Goal: Task Accomplishment & Management: Manage account settings

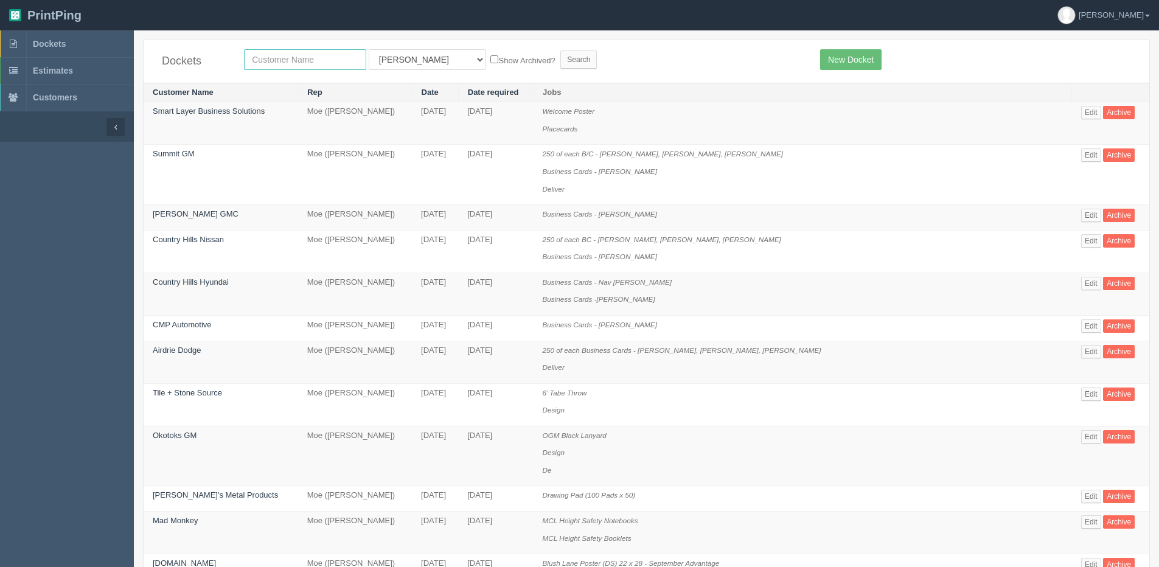
click at [296, 55] on input "text" at bounding box center [305, 59] width 122 height 21
type input "[GEOGRAPHIC_DATA]"
click at [560, 50] on input "Search" at bounding box center [578, 59] width 36 height 18
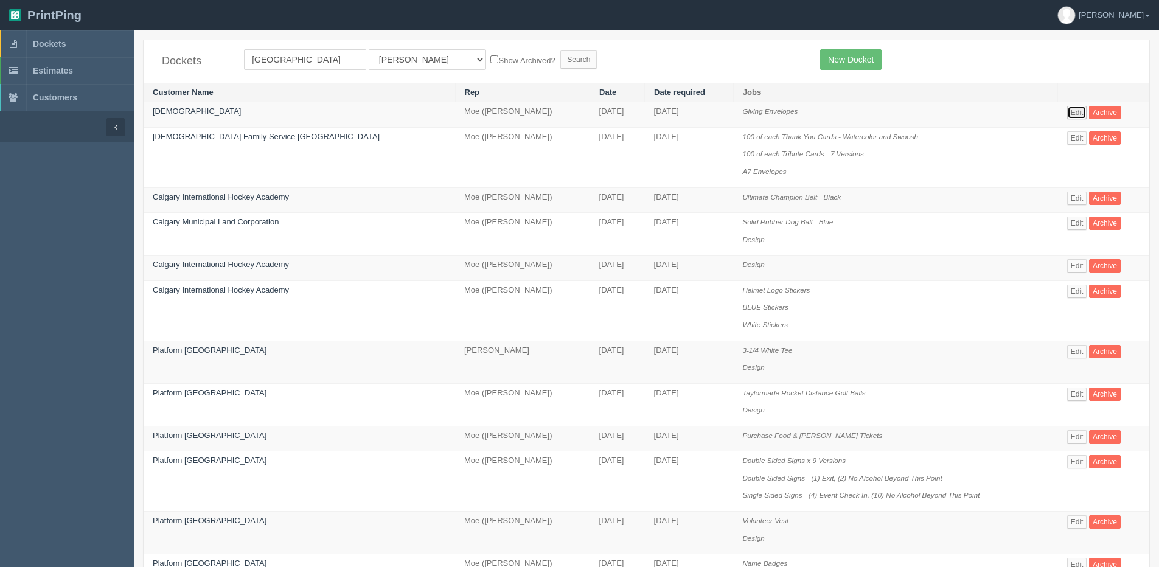
click at [1067, 111] on link "Edit" at bounding box center [1077, 112] width 20 height 13
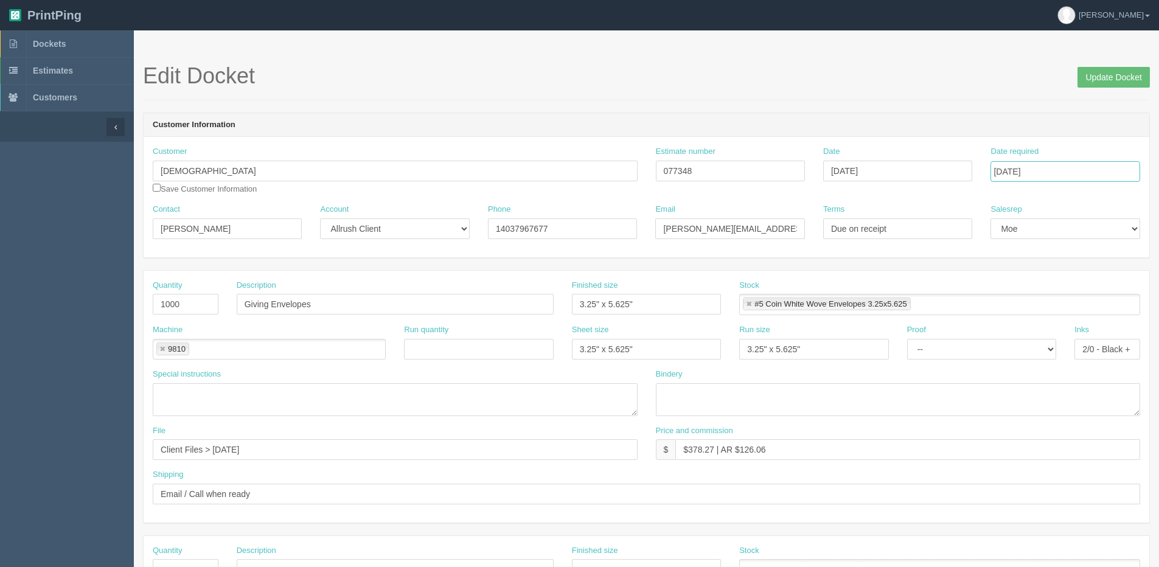
click at [1048, 172] on input "[DATE]" at bounding box center [1064, 171] width 149 height 21
type input "[DATE]"
click at [906, 172] on input "[DATE]" at bounding box center [897, 171] width 149 height 21
click at [915, 303] on td "29" at bounding box center [915, 305] width 15 height 18
type input "[DATE]"
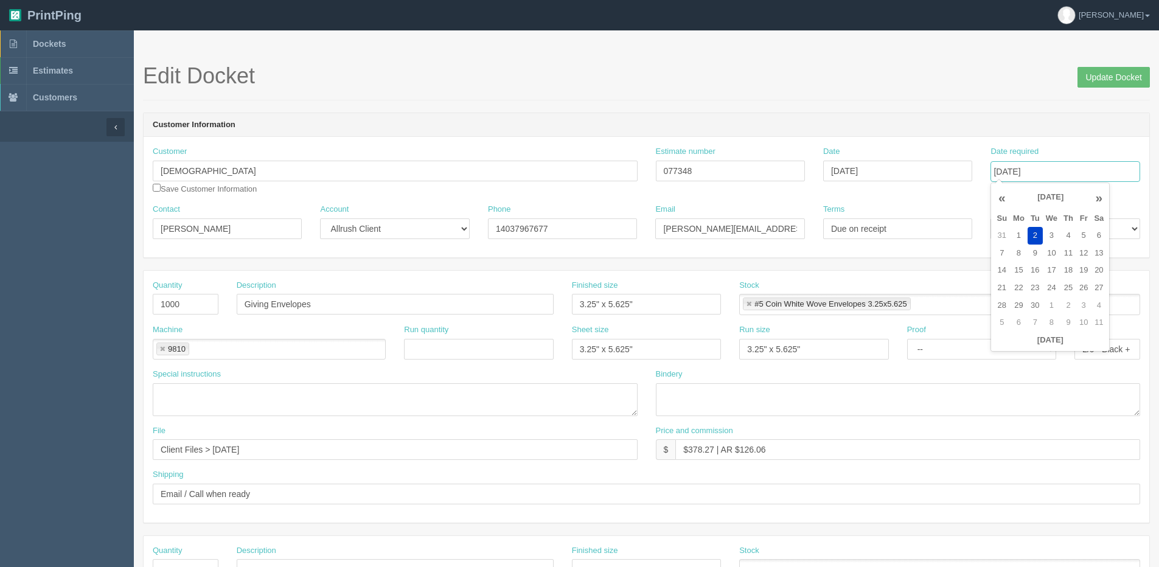
click at [1071, 170] on input "[DATE]" at bounding box center [1064, 171] width 149 height 21
click at [1038, 271] on td "16" at bounding box center [1034, 271] width 15 height 18
type input "[DATE]"
drag, startPoint x: 652, startPoint y: 346, endPoint x: 481, endPoint y: 336, distance: 171.2
click at [461, 345] on div "Machine 9810 9810 Run quantity Sheet size 3.25" x 5.625" Run size 3.25" x 5.625…" at bounding box center [646, 346] width 1005 height 44
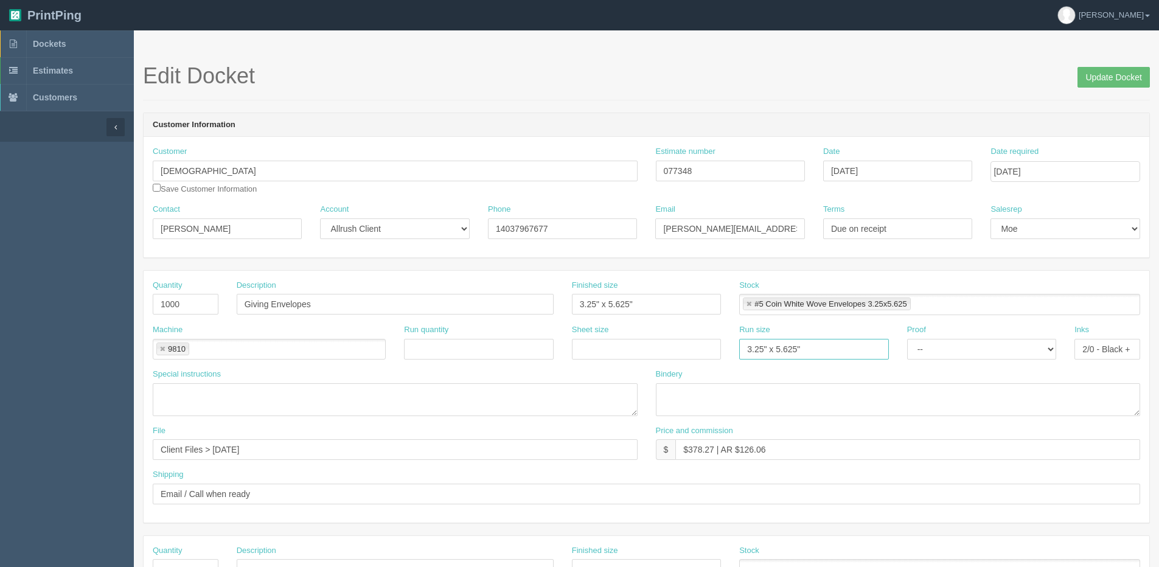
drag, startPoint x: 820, startPoint y: 350, endPoint x: 739, endPoint y: 348, distance: 80.9
click at [597, 350] on div "Machine 9810 9810 Run quantity Sheet size Run size 3.25" x 5.625" Proof -- Emai…" at bounding box center [646, 346] width 1005 height 44
drag, startPoint x: 1080, startPoint y: 348, endPoint x: 1380, endPoint y: 351, distance: 299.8
click at [1158, 351] on html "PrintPing [PERSON_NAME] Edit account ( [PERSON_NAME][EMAIL_ADDRESS][DOMAIN_NAME…" at bounding box center [579, 552] width 1159 height 1104
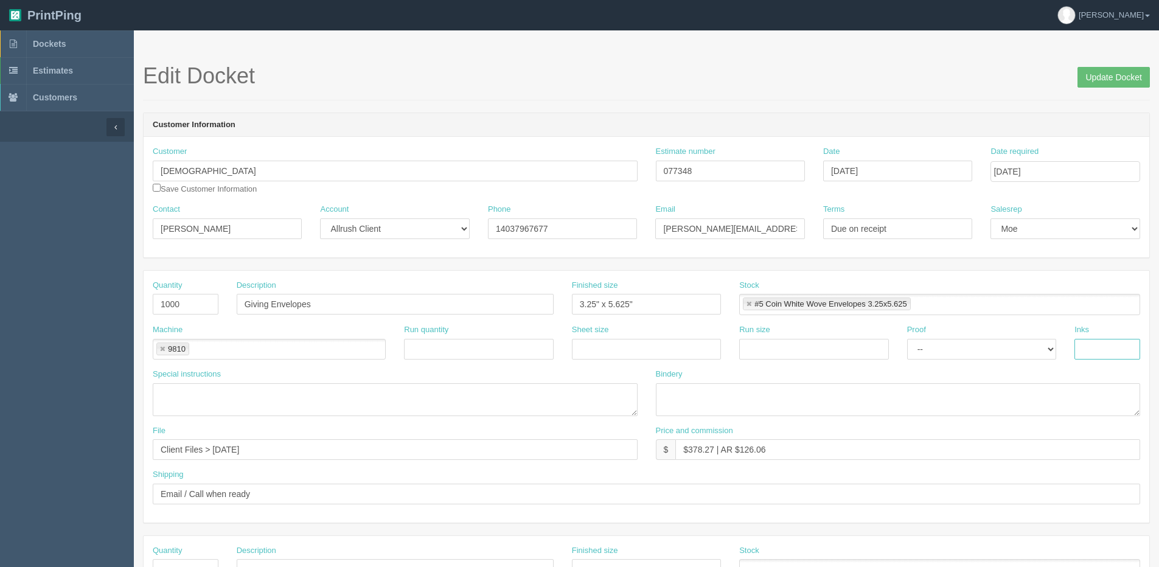
scroll to position [0, 0]
click at [165, 348] on link at bounding box center [162, 349] width 7 height 8
type input "Factor Forms"
click at [199, 392] on textarea at bounding box center [395, 399] width 485 height 33
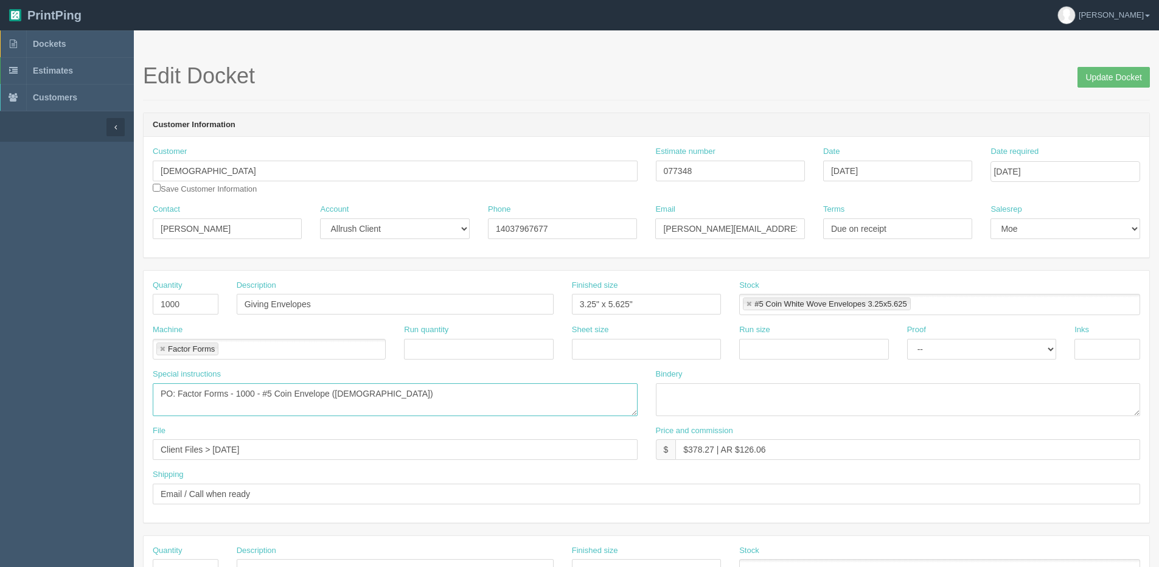
drag, startPoint x: 235, startPoint y: 397, endPoint x: 254, endPoint y: 390, distance: 19.8
click at [235, 395] on textarea "PO: Factor Forms - 1000 - #5 Coin Envelope ([DEMOGRAPHIC_DATA])" at bounding box center [395, 399] width 485 height 33
click at [367, 402] on textarea "PO: Factor Forms - Quote@# C210018 1000 - #5 Coin Envelope ([GEOGRAPHIC_DATA])" at bounding box center [395, 399] width 485 height 33
type textarea "PO: Factor Forms - Quote@# C210018 1000 - #5 Coin Envelope ([GEOGRAPHIC_DATA]) …"
drag, startPoint x: 180, startPoint y: 449, endPoint x: 0, endPoint y: 449, distance: 180.0
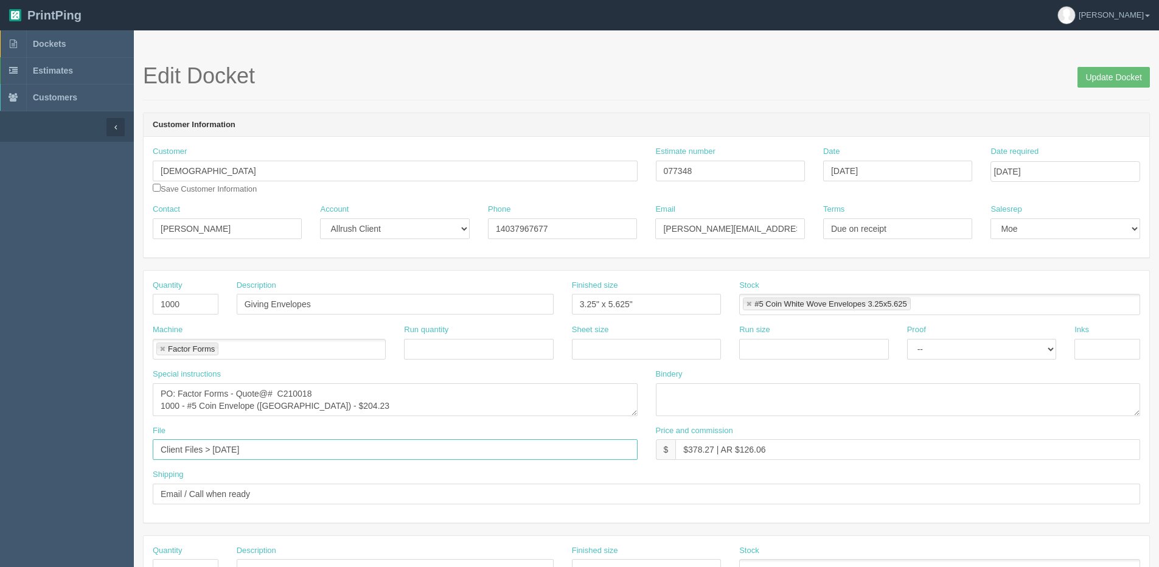
click at [0, 449] on html "PrintPing [PERSON_NAME] Edit account ( [PERSON_NAME][EMAIL_ADDRESS][DOMAIN_NAME…" at bounding box center [579, 552] width 1159 height 1104
click at [187, 448] on input "emaile to Factor Forms" at bounding box center [395, 449] width 485 height 21
type input "emailed to Factor Forms"
drag, startPoint x: 744, startPoint y: 448, endPoint x: 867, endPoint y: 430, distance: 124.8
click at [855, 432] on div "Price and commission $ $378.27 | AR $126.06" at bounding box center [898, 442] width 485 height 35
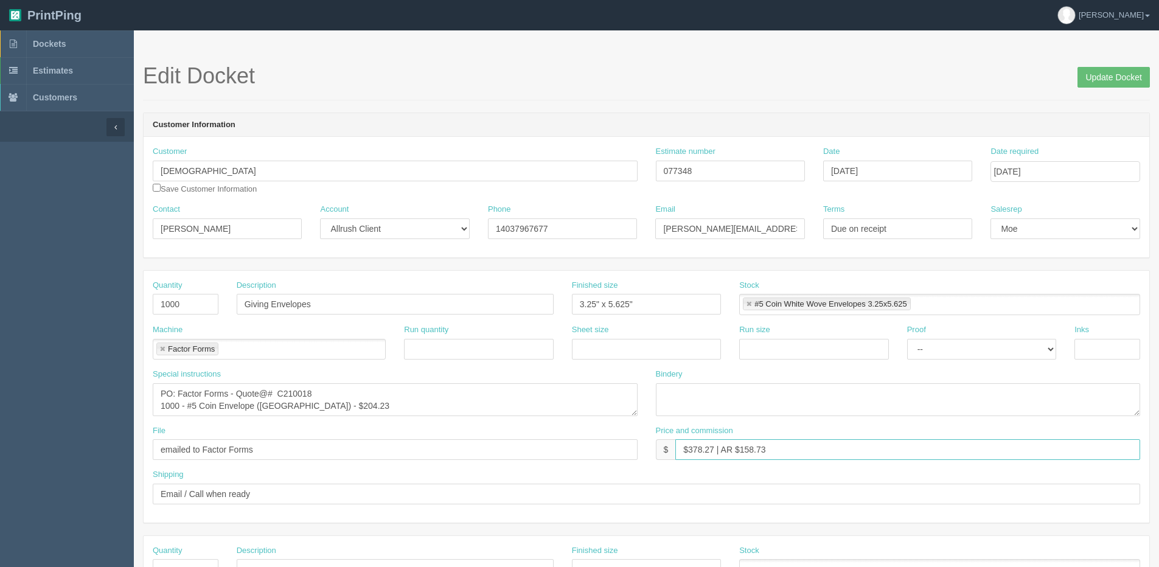
type input "$378.27 | AR $158.73"
click at [1034, 178] on input "[DATE]" at bounding box center [1064, 171] width 149 height 21
click at [1079, 254] on td "12" at bounding box center [1083, 253] width 15 height 18
type input "[DATE]"
click at [1095, 65] on span "Update Docket" at bounding box center [1113, 76] width 72 height 24
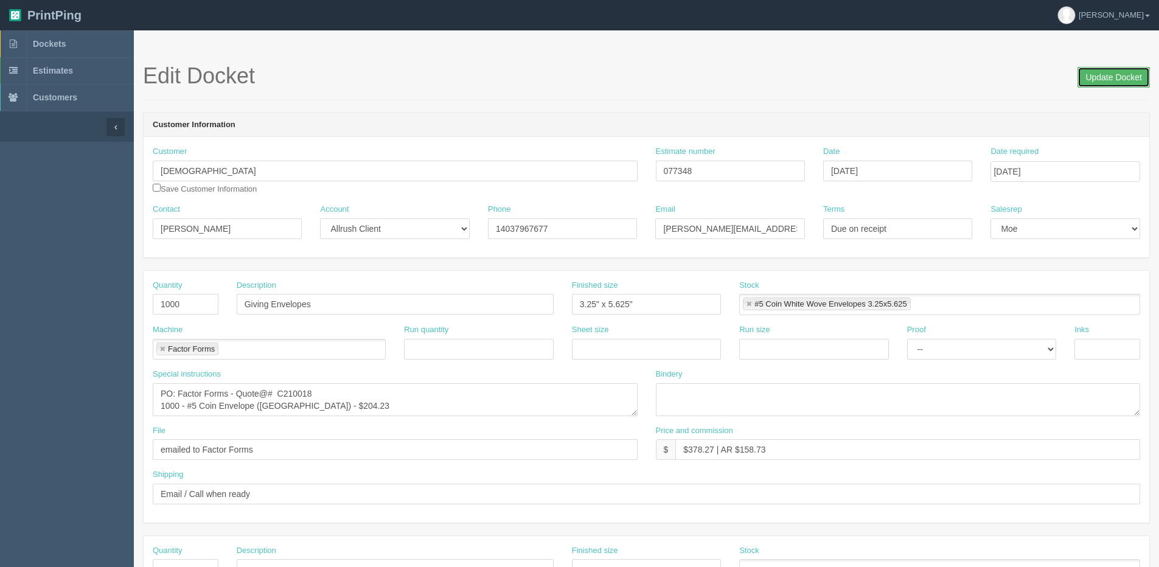
drag, startPoint x: 1106, startPoint y: 83, endPoint x: 1074, endPoint y: 86, distance: 32.4
click at [1106, 83] on input "Update Docket" at bounding box center [1113, 77] width 72 height 21
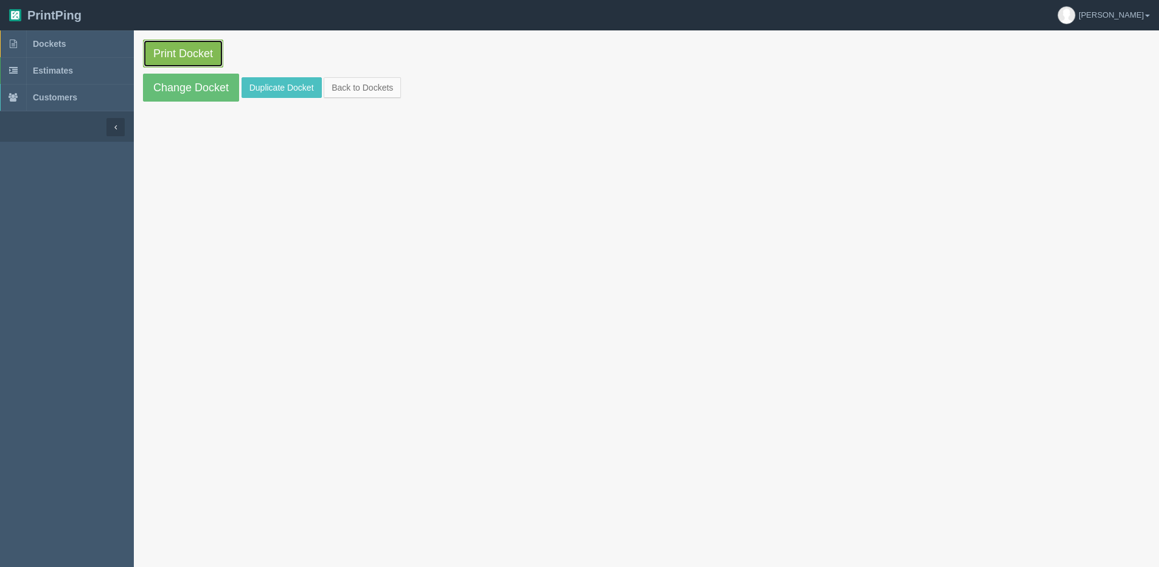
click at [175, 55] on link "Print Docket" at bounding box center [183, 54] width 80 height 28
